Goal: Task Accomplishment & Management: Manage account settings

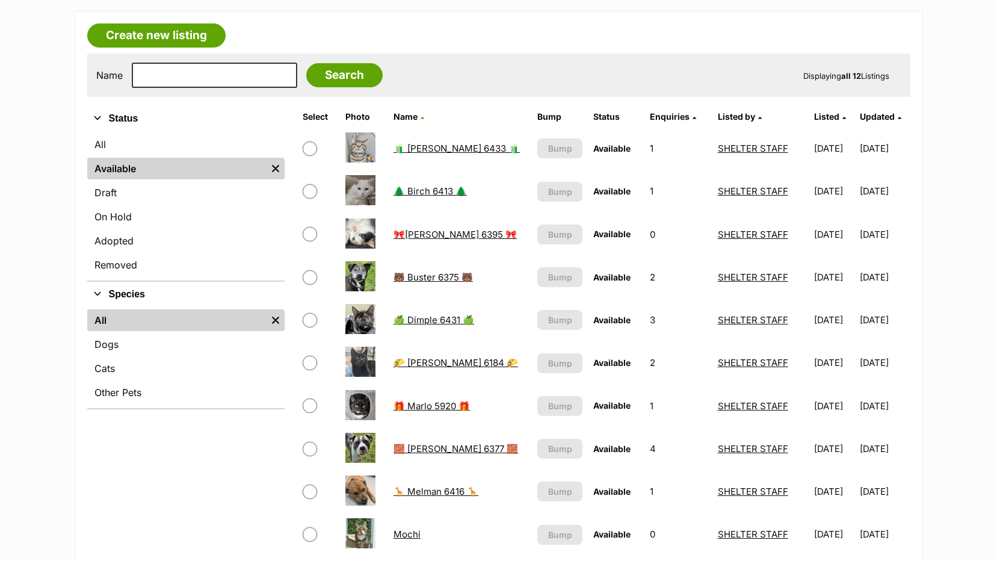
scroll to position [421, 0]
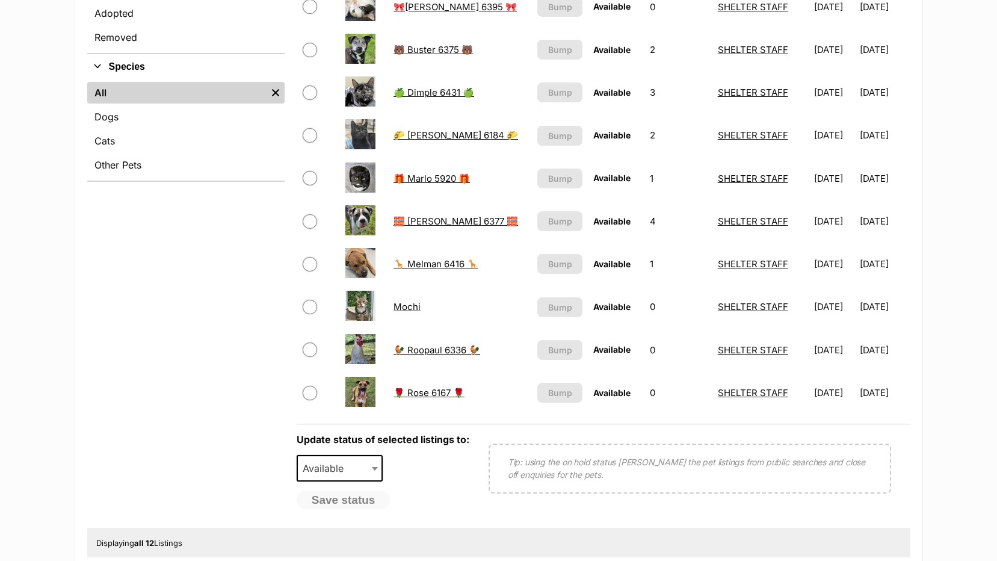
click at [407, 306] on link "Mochi" at bounding box center [406, 306] width 27 height 11
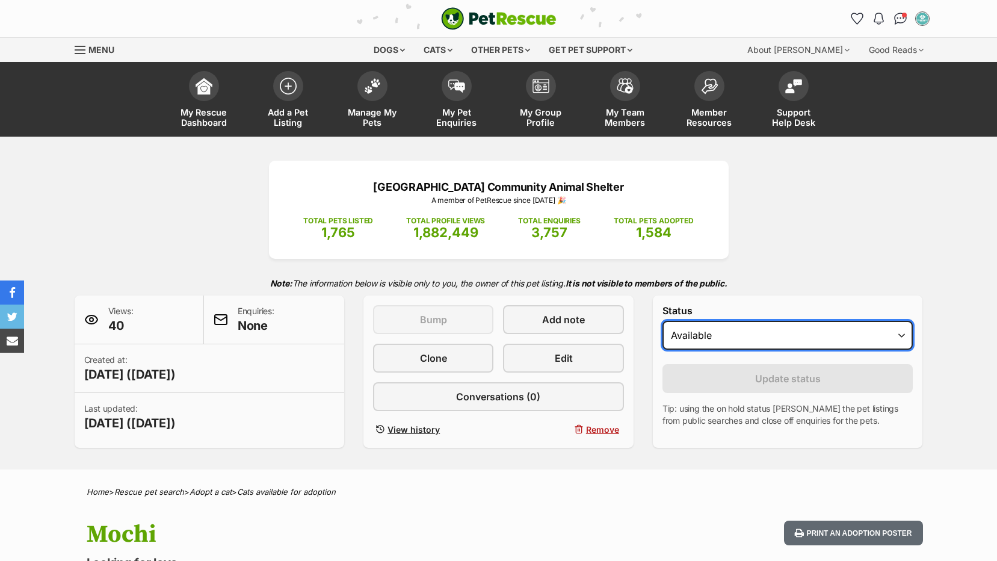
drag, startPoint x: 710, startPoint y: 326, endPoint x: 710, endPoint y: 348, distance: 22.3
click at [710, 327] on select "Draft Available On hold Adopted" at bounding box center [787, 335] width 251 height 29
select select "on_hold"
click at [662, 321] on select "Draft Available On hold Adopted" at bounding box center [787, 335] width 251 height 29
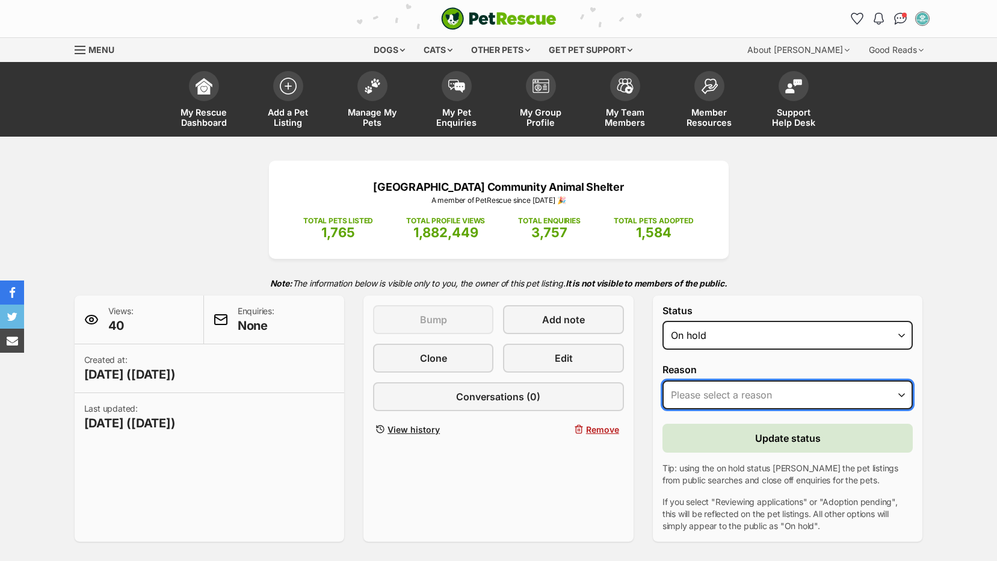
drag, startPoint x: 713, startPoint y: 395, endPoint x: 712, endPoint y: 408, distance: 13.9
click at [713, 395] on select "Please select a reason Medical reasons Reviewing applications Adoption pending …" at bounding box center [787, 394] width 251 height 29
select select "adoption_pending"
click at [662, 380] on select "Please select a reason Medical reasons Reviewing applications Adoption pending …" at bounding box center [787, 394] width 251 height 29
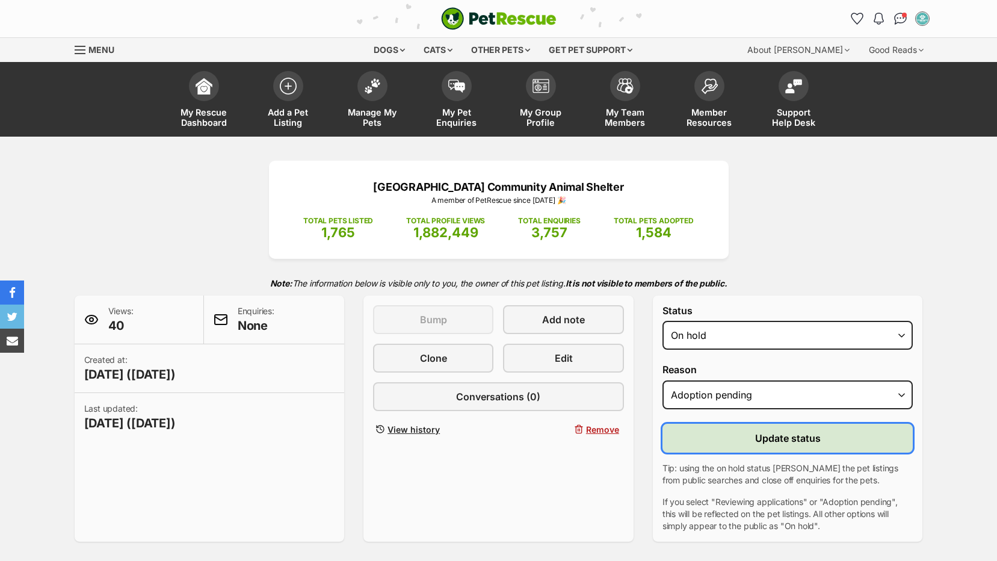
click at [731, 431] on button "Update status" at bounding box center [787, 437] width 251 height 29
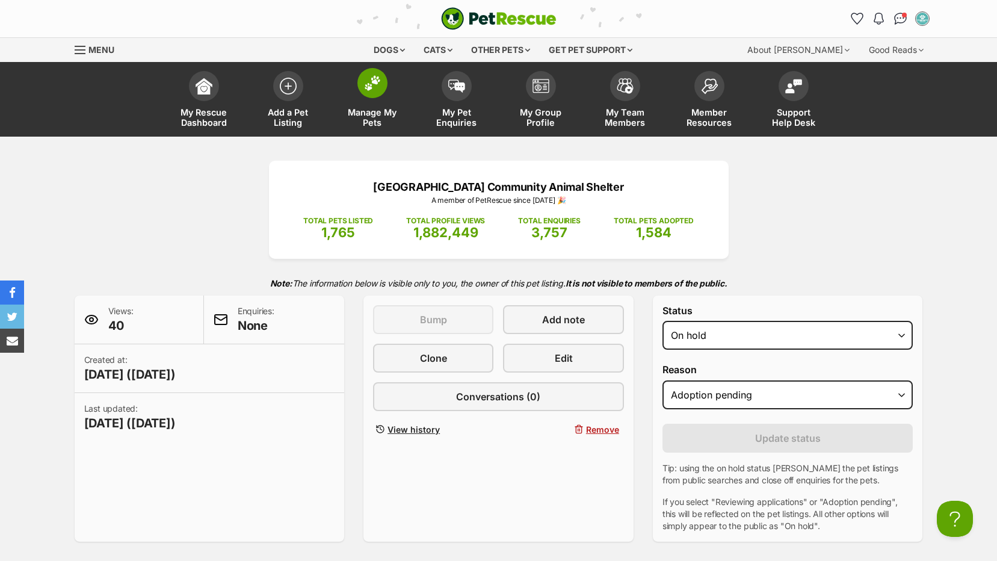
click at [358, 110] on span "Manage My Pets" at bounding box center [372, 117] width 54 height 20
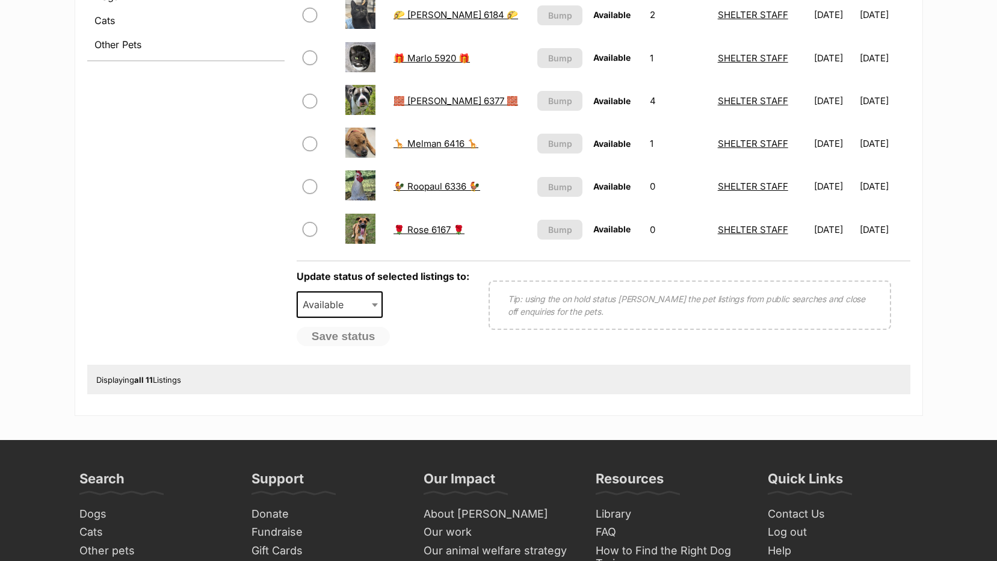
scroll to position [361, 0]
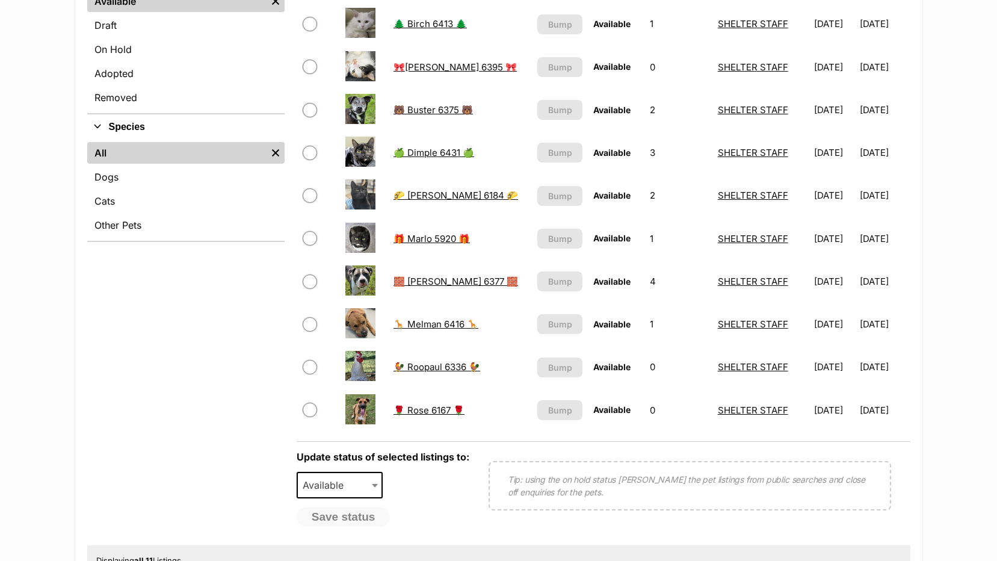
click at [422, 23] on link "🌲 Birch 6413 🌲" at bounding box center [429, 23] width 73 height 11
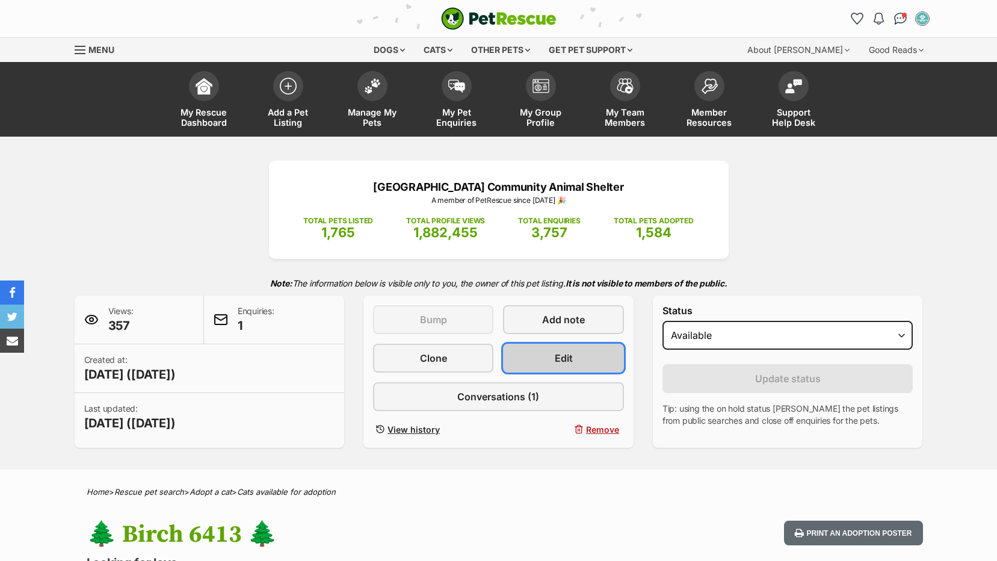
click at [566, 365] on link "Edit" at bounding box center [563, 357] width 120 height 29
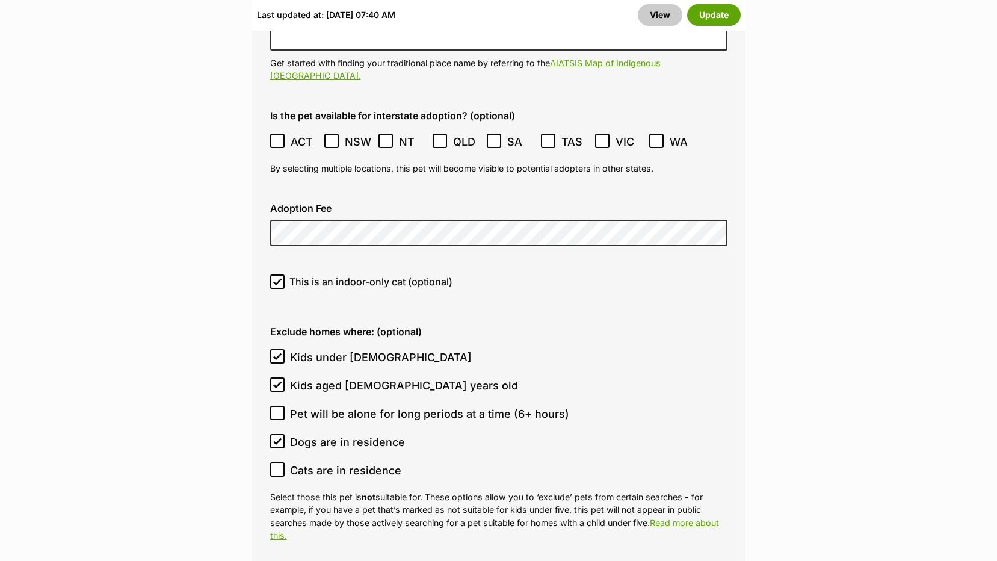
scroll to position [3369, 0]
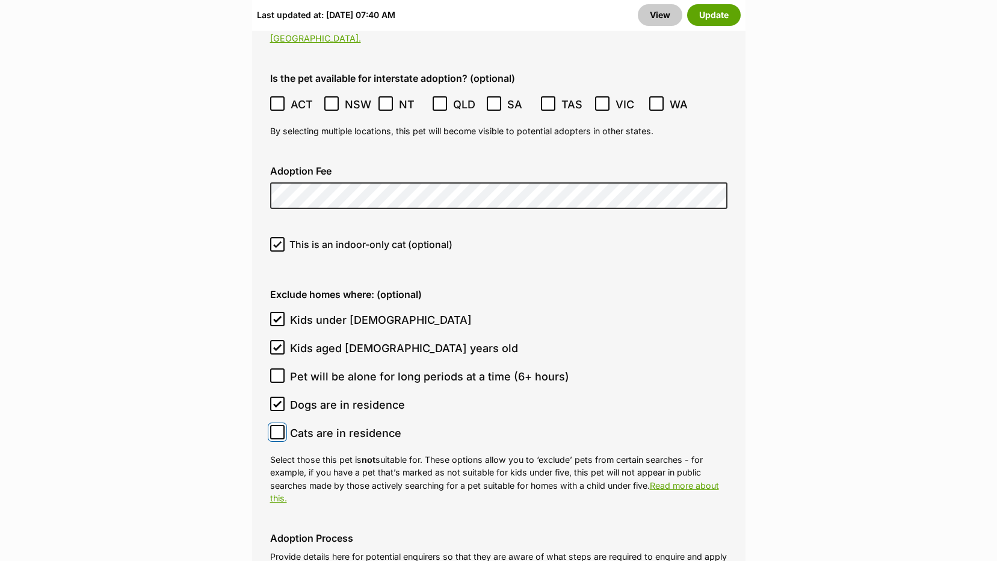
drag, startPoint x: 272, startPoint y: 372, endPoint x: 293, endPoint y: 384, distance: 24.0
click at [272, 425] on input "Cats are in residence" at bounding box center [277, 432] width 14 height 14
checkbox input "true"
click at [712, 16] on button "Update" at bounding box center [714, 15] width 54 height 22
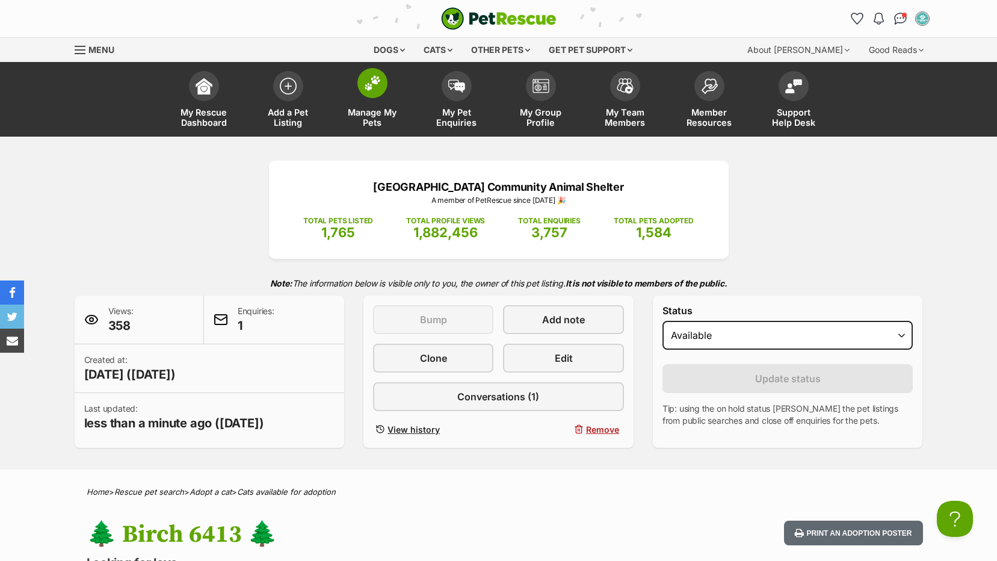
drag, startPoint x: 374, startPoint y: 115, endPoint x: 365, endPoint y: 120, distance: 10.5
click at [372, 117] on span "Manage My Pets" at bounding box center [372, 117] width 54 height 20
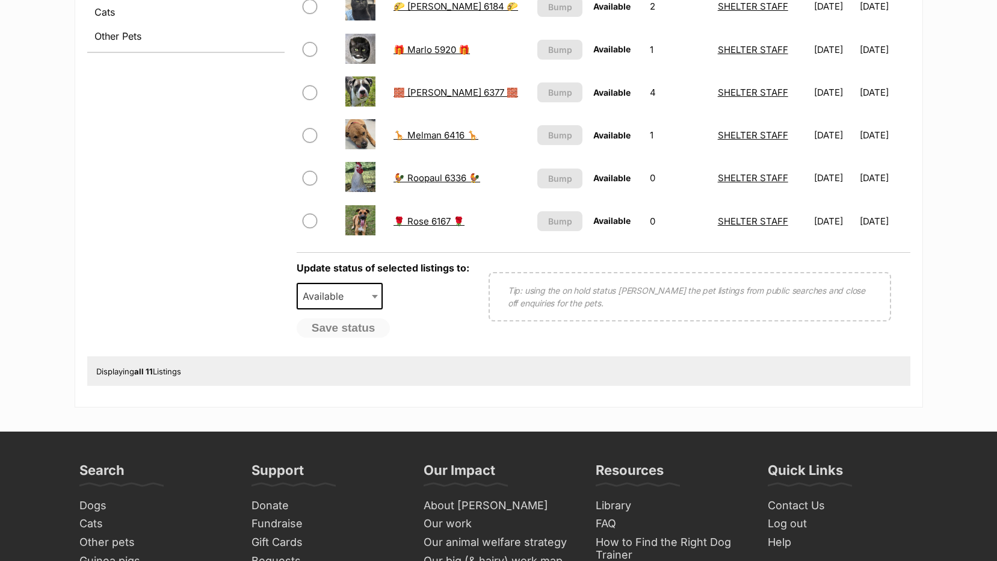
scroll to position [361, 0]
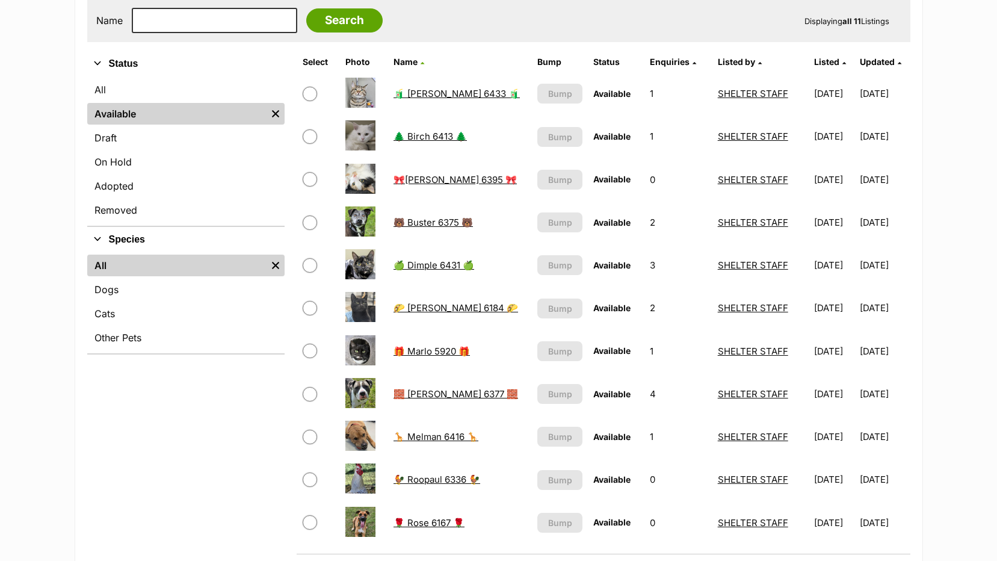
scroll to position [236, 0]
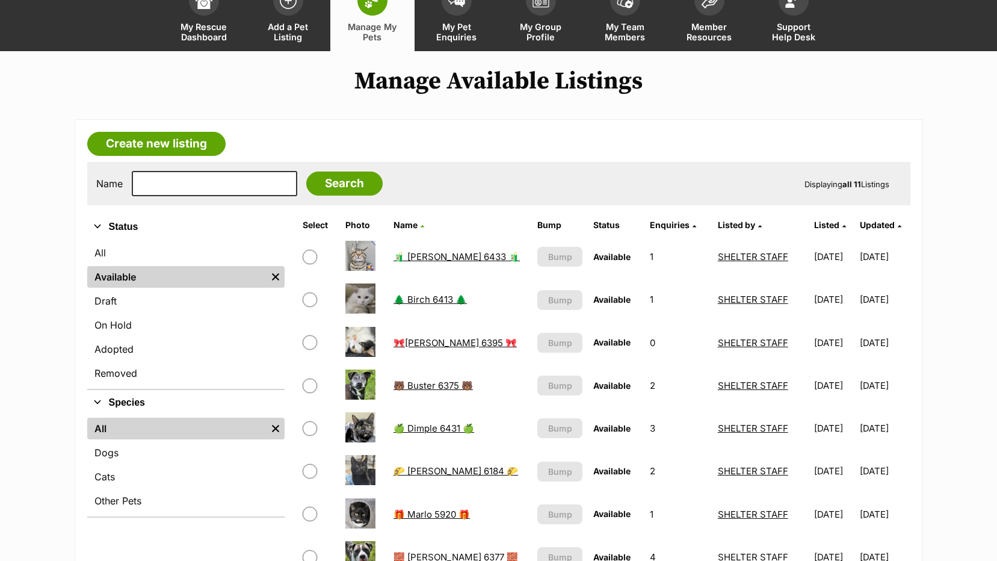
scroll to position [55, 0]
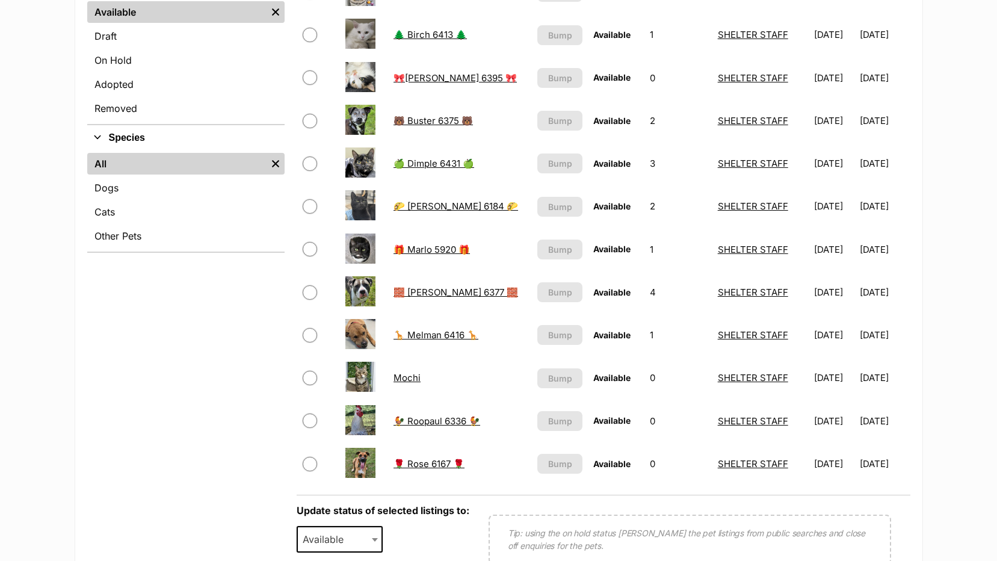
scroll to position [361, 0]
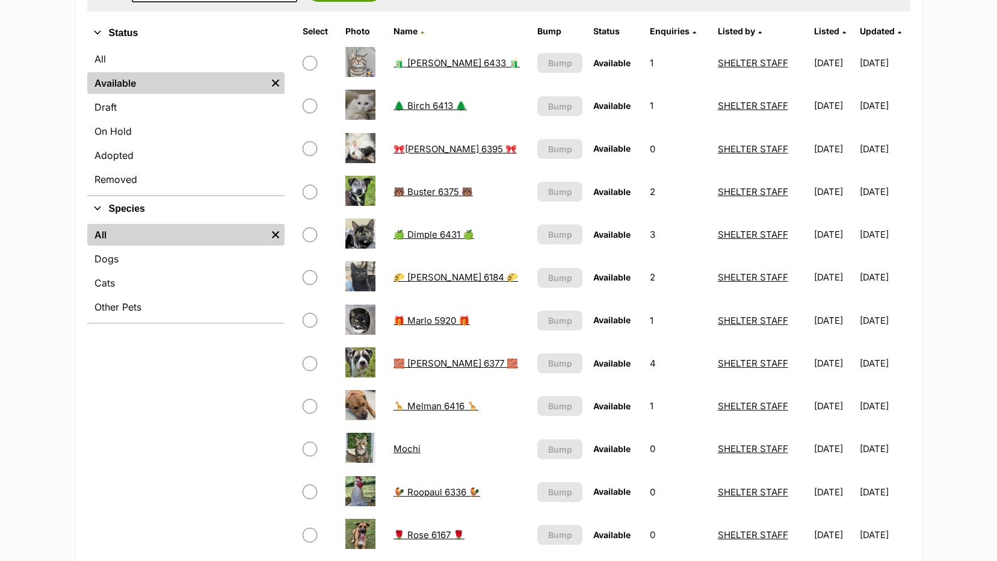
scroll to position [176, 0]
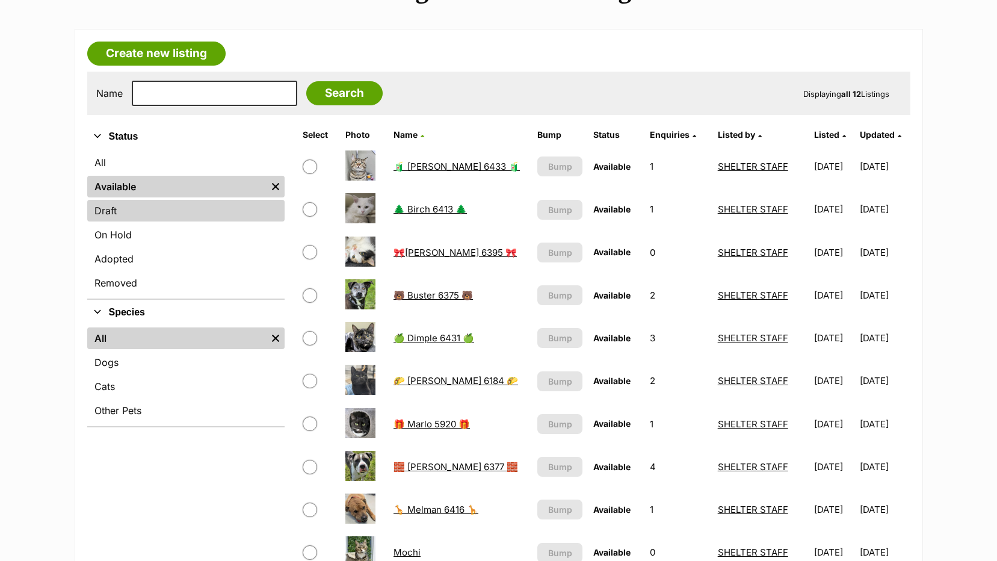
click at [113, 216] on link "Draft" at bounding box center [185, 211] width 197 height 22
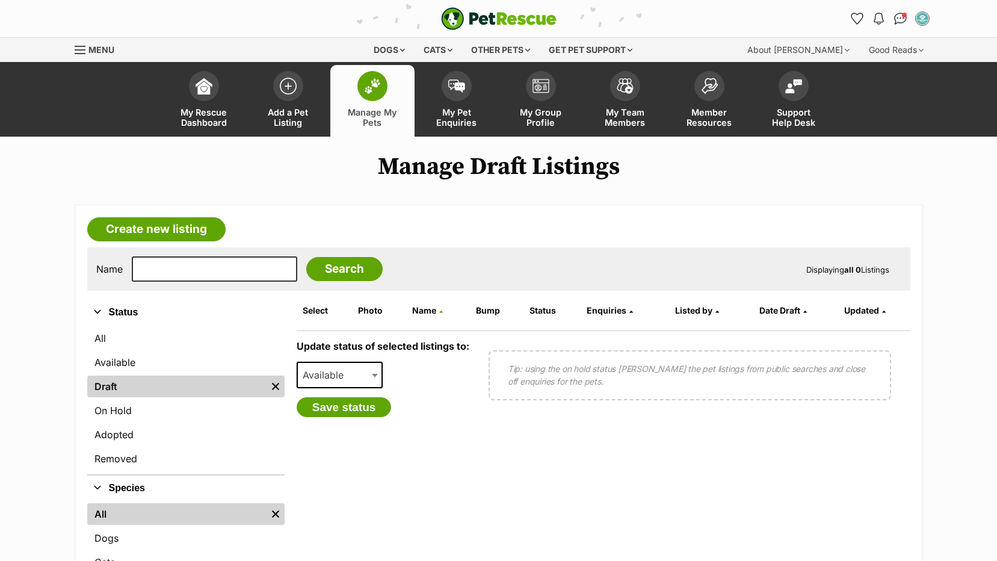
click at [368, 113] on span "Manage My Pets" at bounding box center [372, 117] width 54 height 20
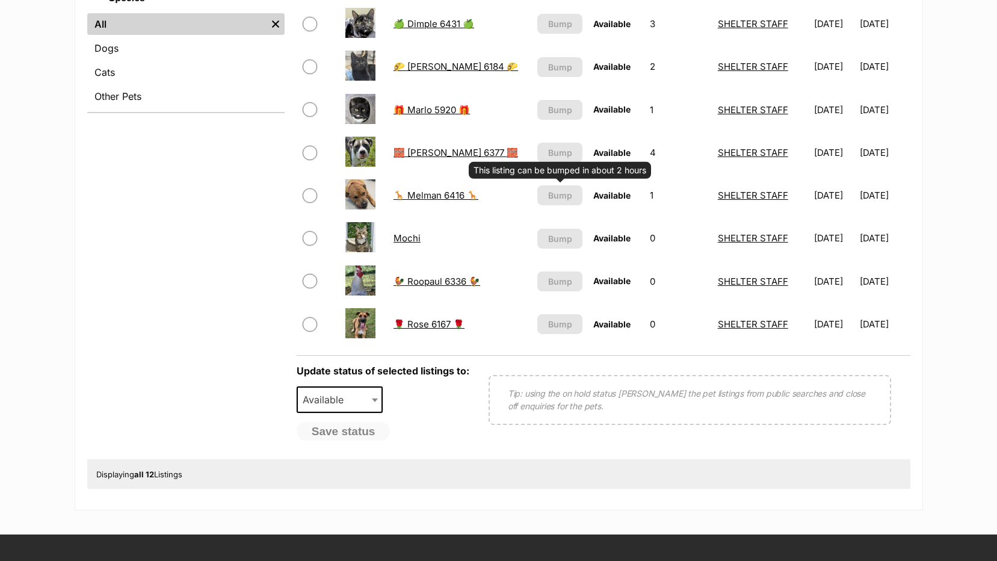
scroll to position [541, 0]
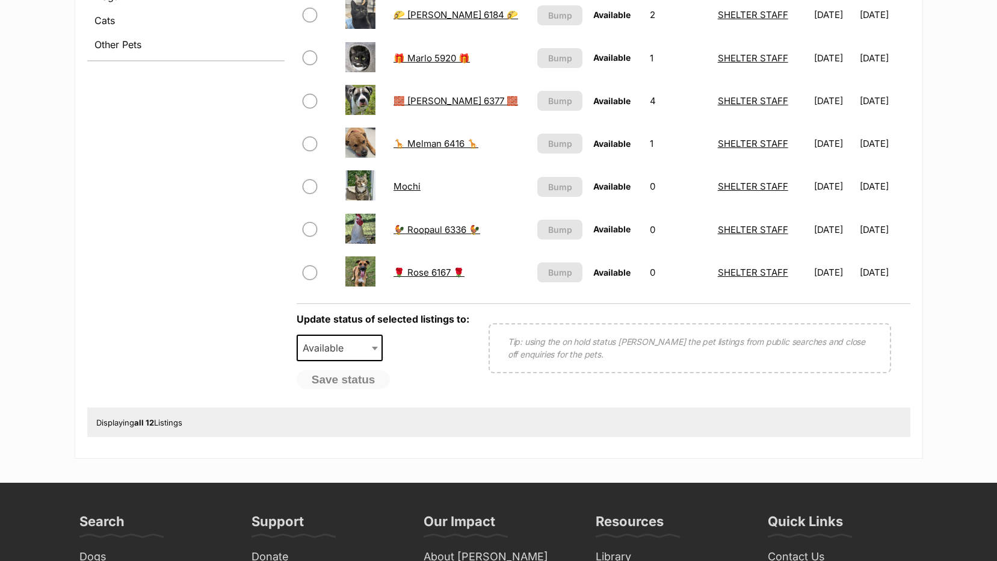
click at [411, 184] on link "Mochi" at bounding box center [406, 185] width 27 height 11
